Goal: Transaction & Acquisition: Book appointment/travel/reservation

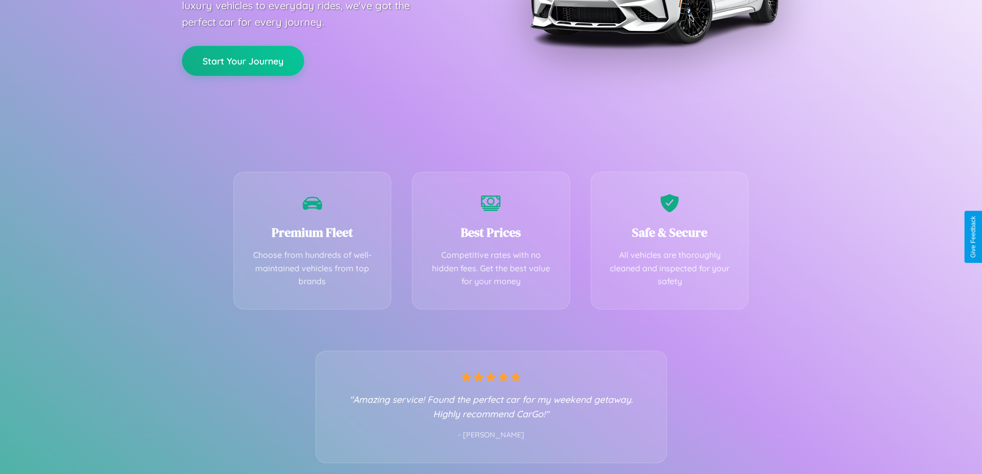
scroll to position [203, 0]
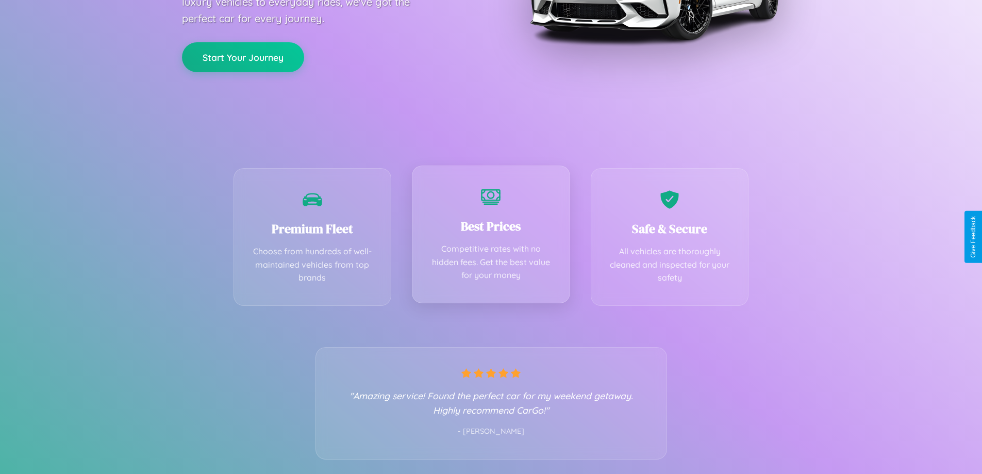
click at [491, 237] on div "Best Prices Competitive rates with no hidden fees. Get the best value for your …" at bounding box center [491, 234] width 158 height 138
click at [243, 56] on button "Start Your Journey" at bounding box center [243, 56] width 122 height 30
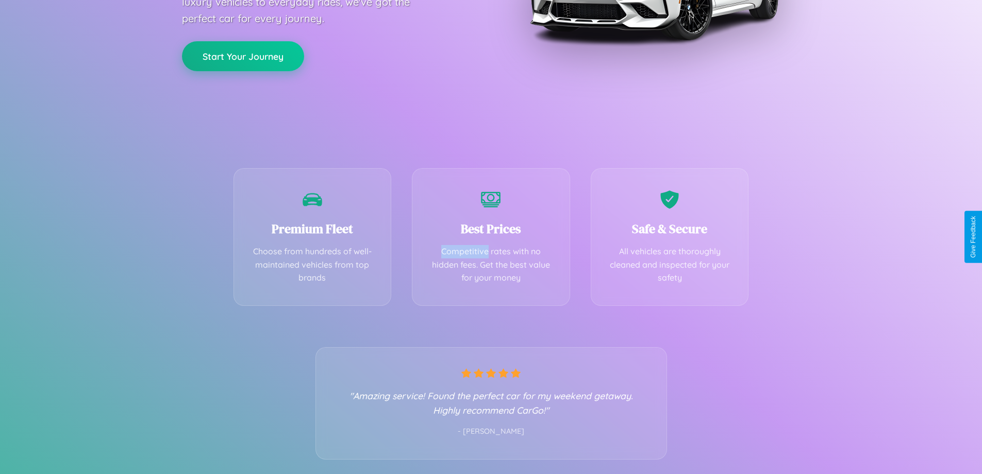
click at [243, 56] on button "Start Your Journey" at bounding box center [243, 56] width 122 height 30
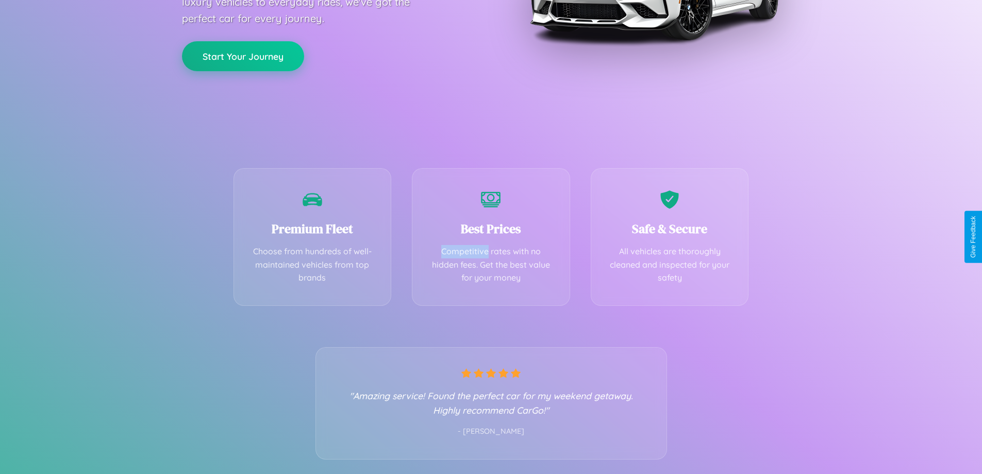
click at [243, 56] on button "Start Your Journey" at bounding box center [243, 56] width 122 height 30
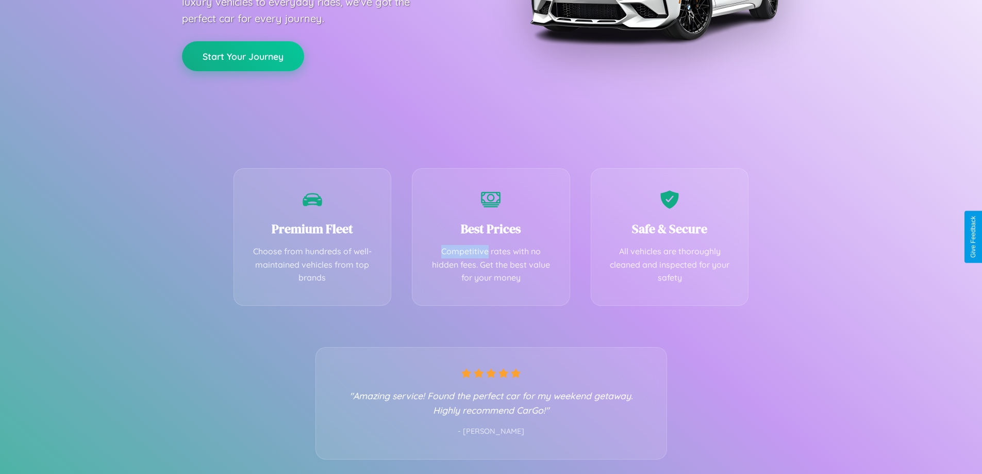
click at [243, 56] on button "Start Your Journey" at bounding box center [243, 56] width 122 height 30
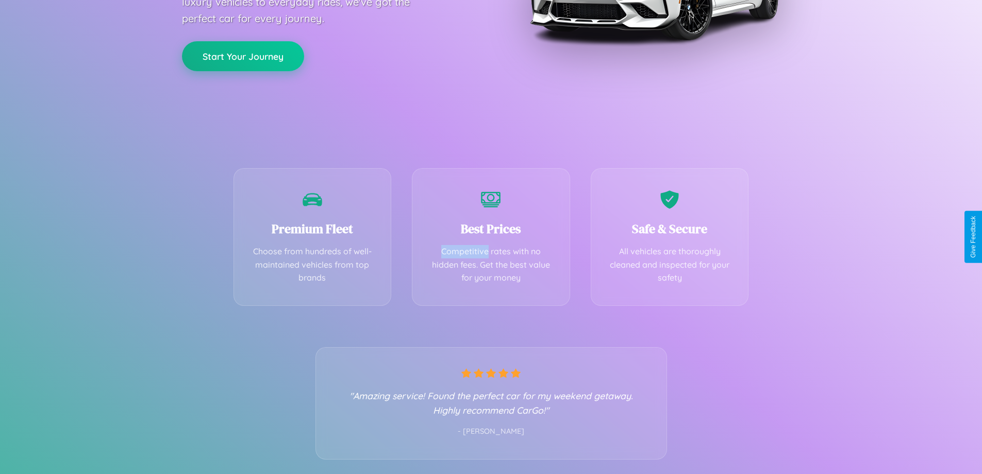
click at [243, 56] on button "Start Your Journey" at bounding box center [243, 56] width 122 height 30
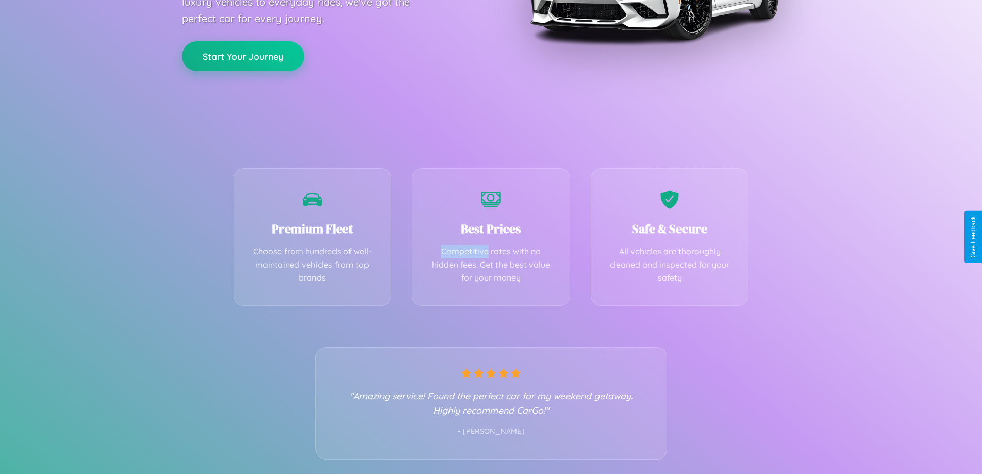
click at [243, 56] on button "Start Your Journey" at bounding box center [243, 56] width 122 height 30
